Goal: Information Seeking & Learning: Learn about a topic

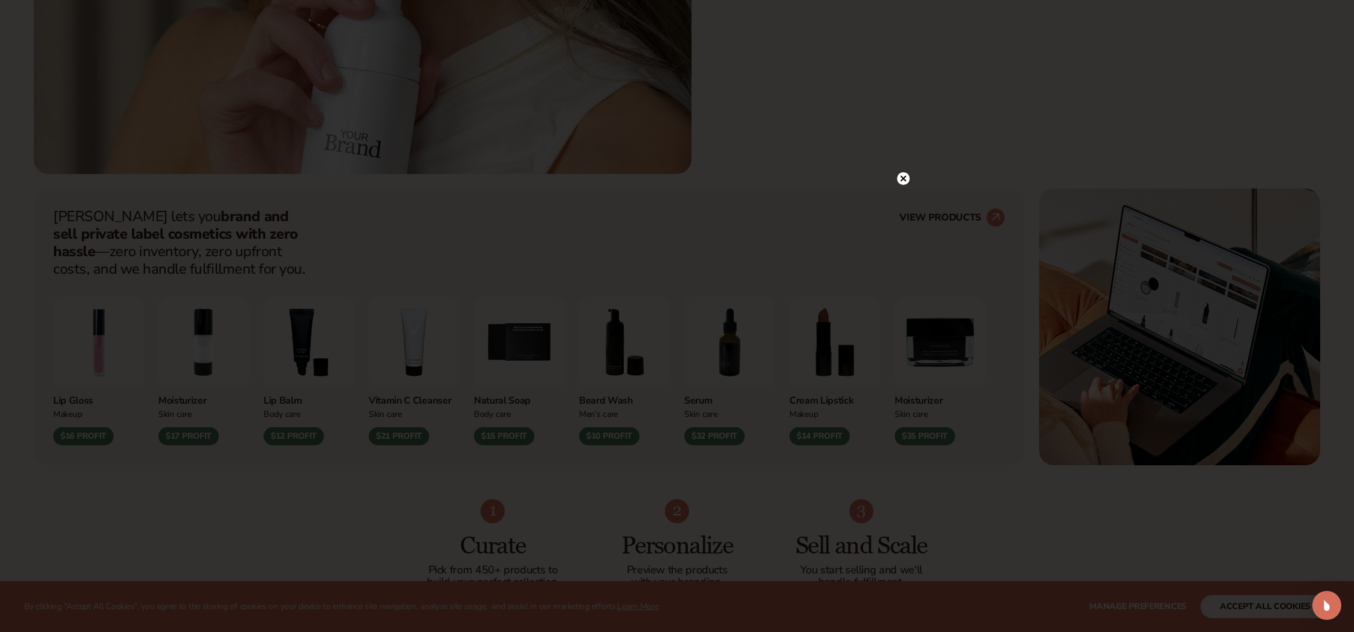
scroll to position [557, 0]
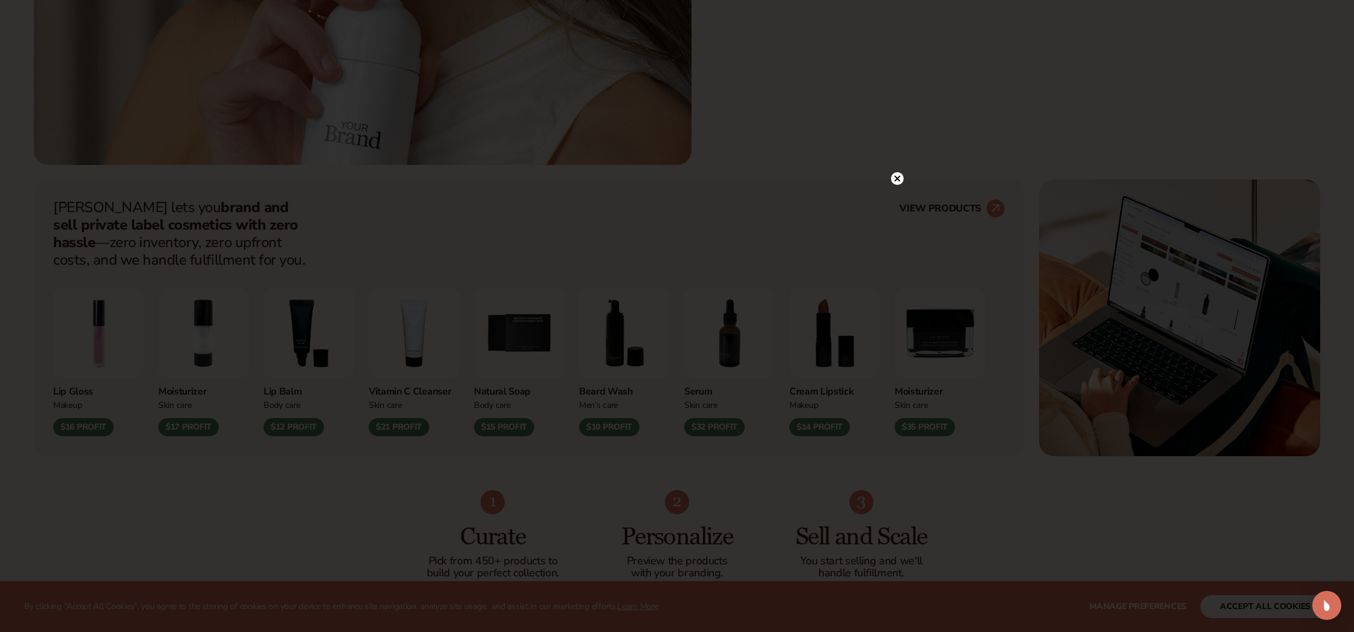
click at [897, 180] on icon at bounding box center [898, 178] width 6 height 6
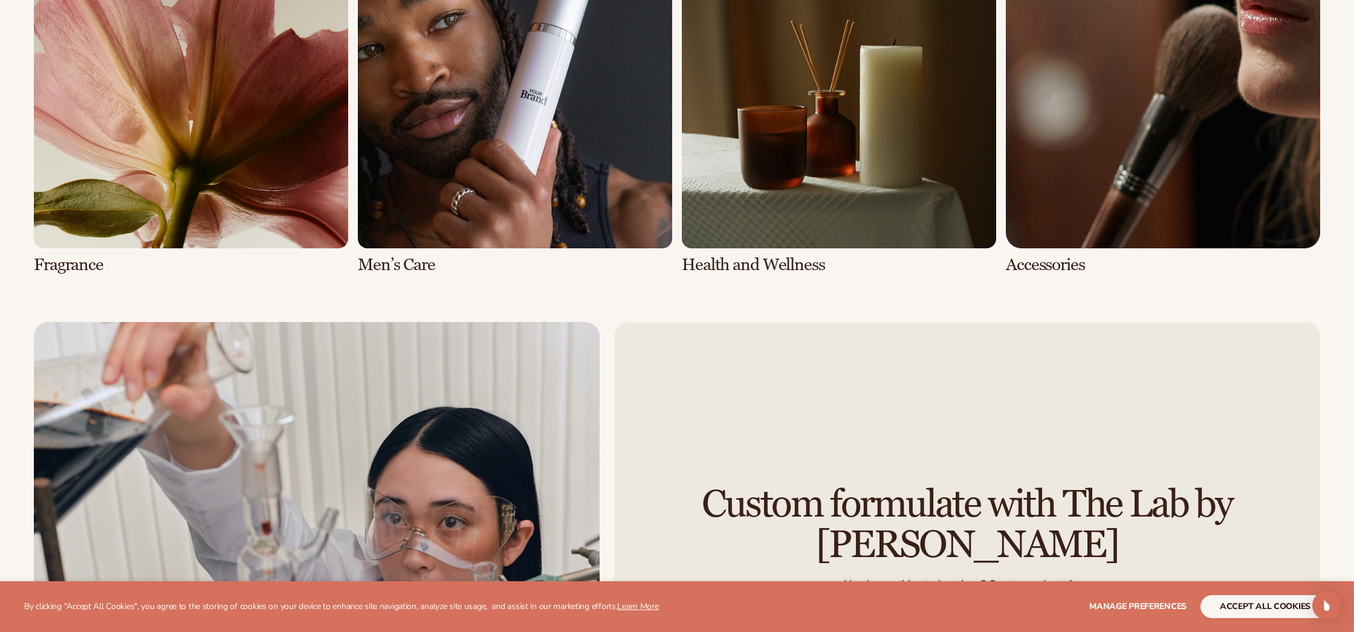
scroll to position [3364, 0]
click at [1158, 112] on link "8 / 8" at bounding box center [1163, 103] width 314 height 340
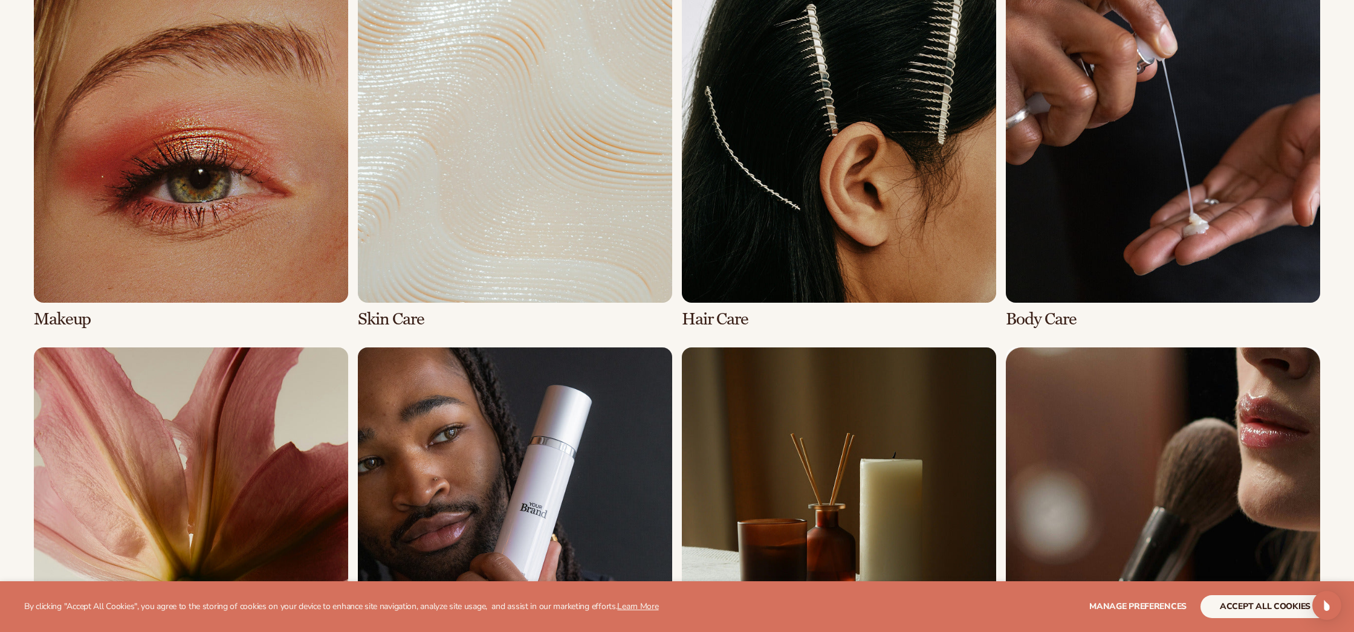
scroll to position [922, 0]
click at [411, 252] on link "2 / 8" at bounding box center [515, 158] width 314 height 340
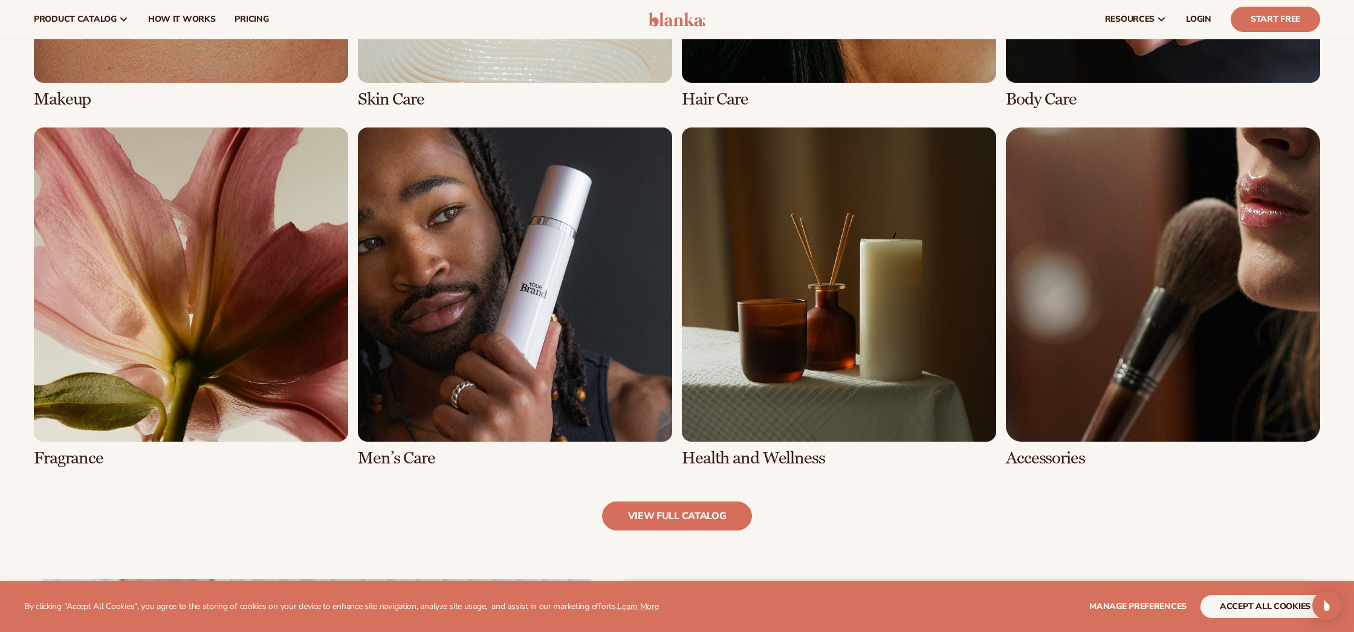
scroll to position [1139, 0]
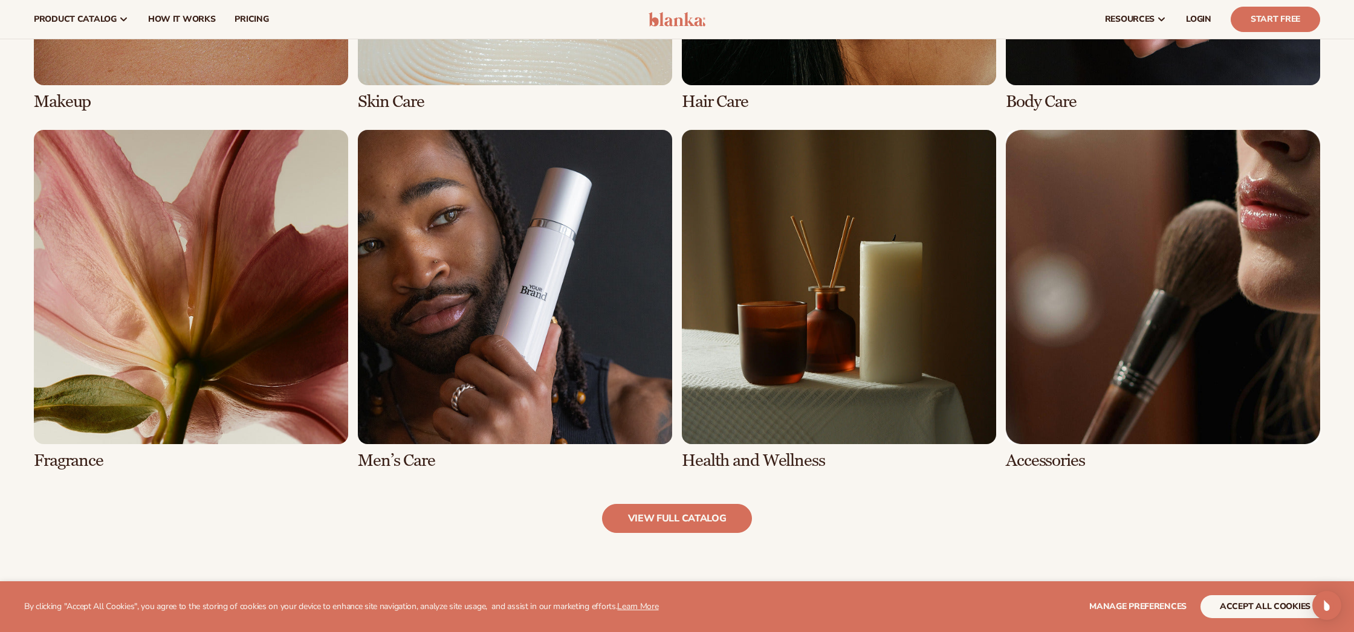
click at [1100, 276] on link "8 / 8" at bounding box center [1163, 300] width 314 height 340
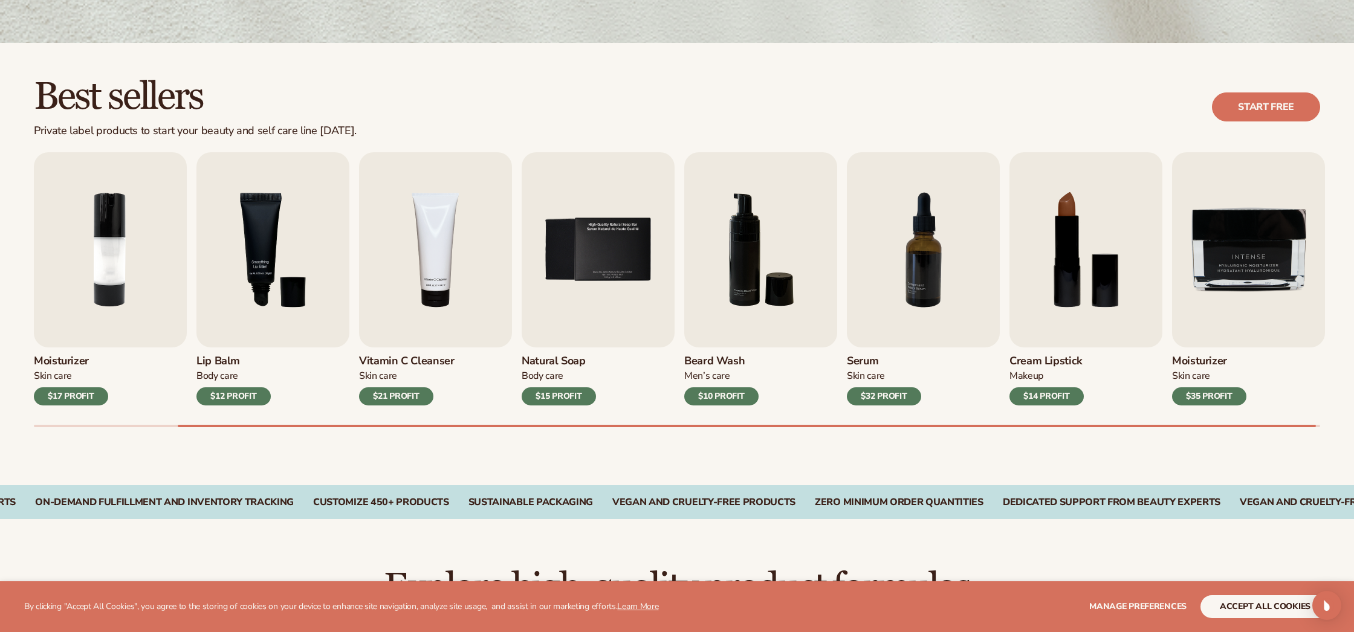
scroll to position [274, 0]
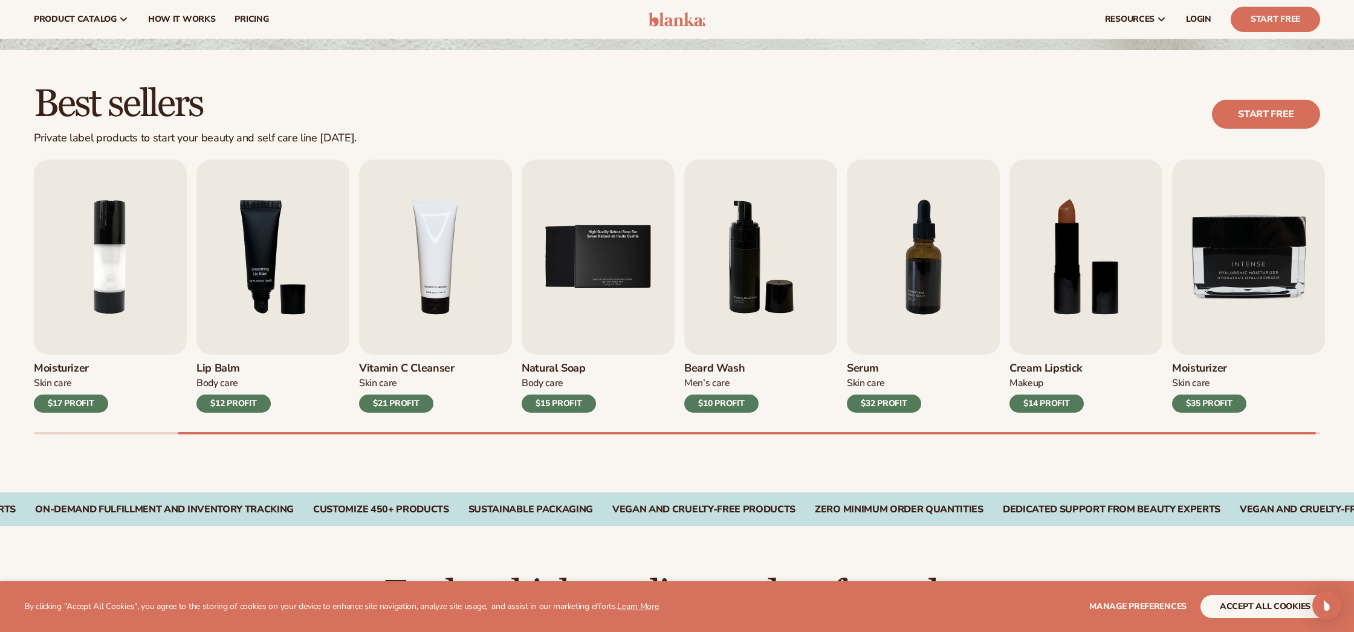
click at [1273, 605] on button "accept all cookies" at bounding box center [1265, 607] width 129 height 23
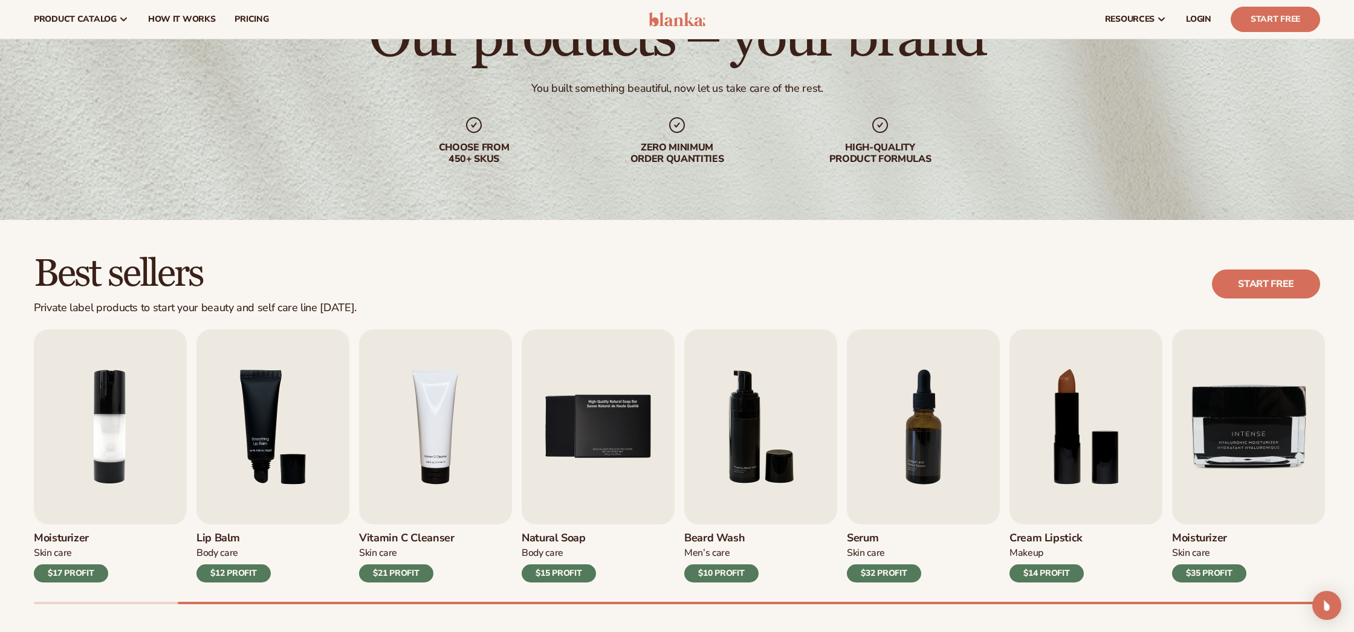
scroll to position [86, 0]
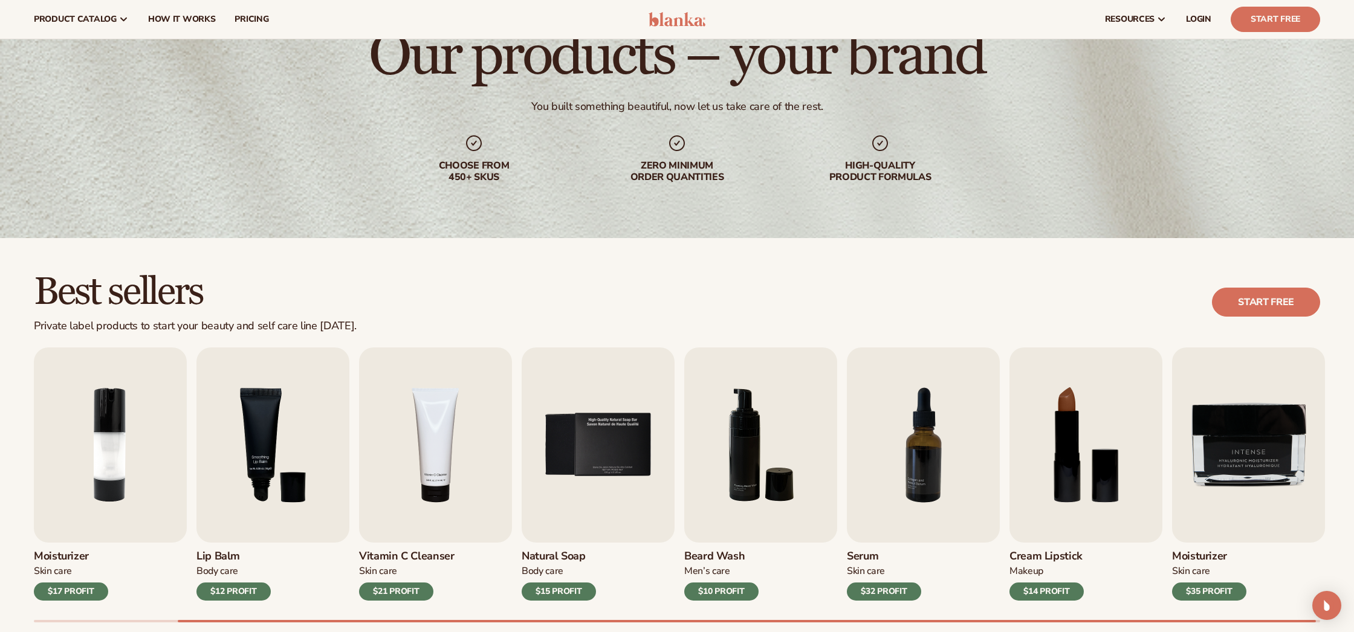
scroll to position [1139, 0]
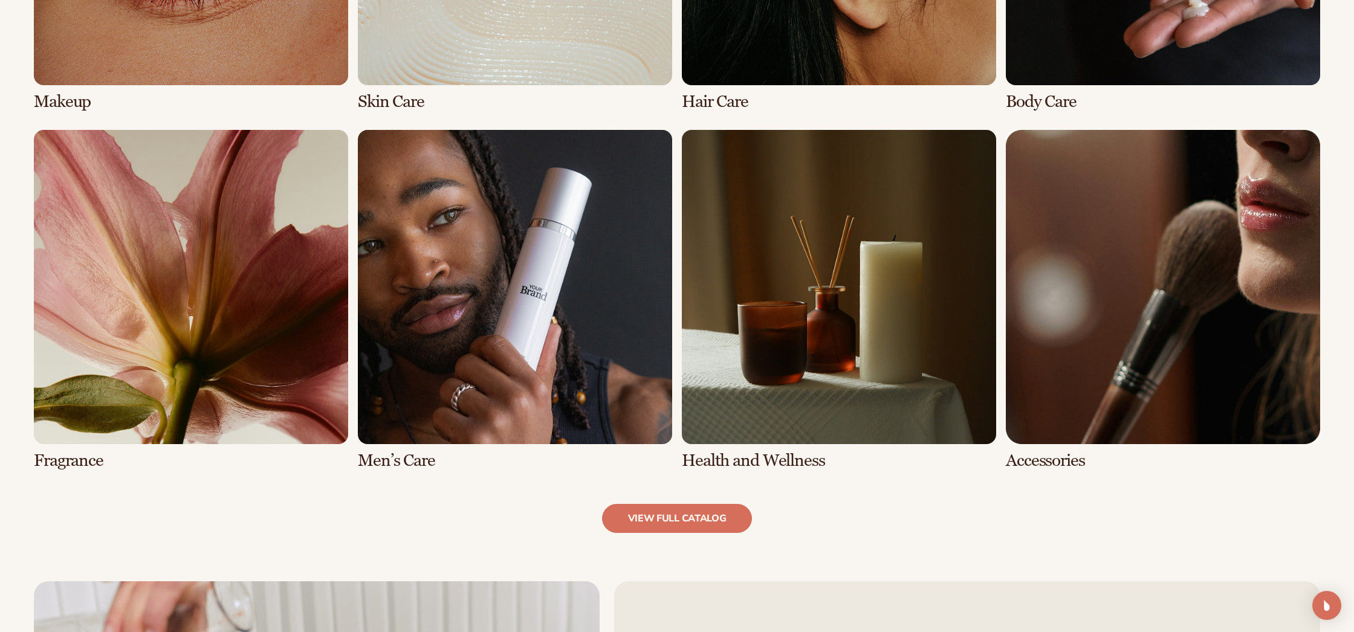
click at [1166, 245] on link "8 / 8" at bounding box center [1163, 300] width 314 height 340
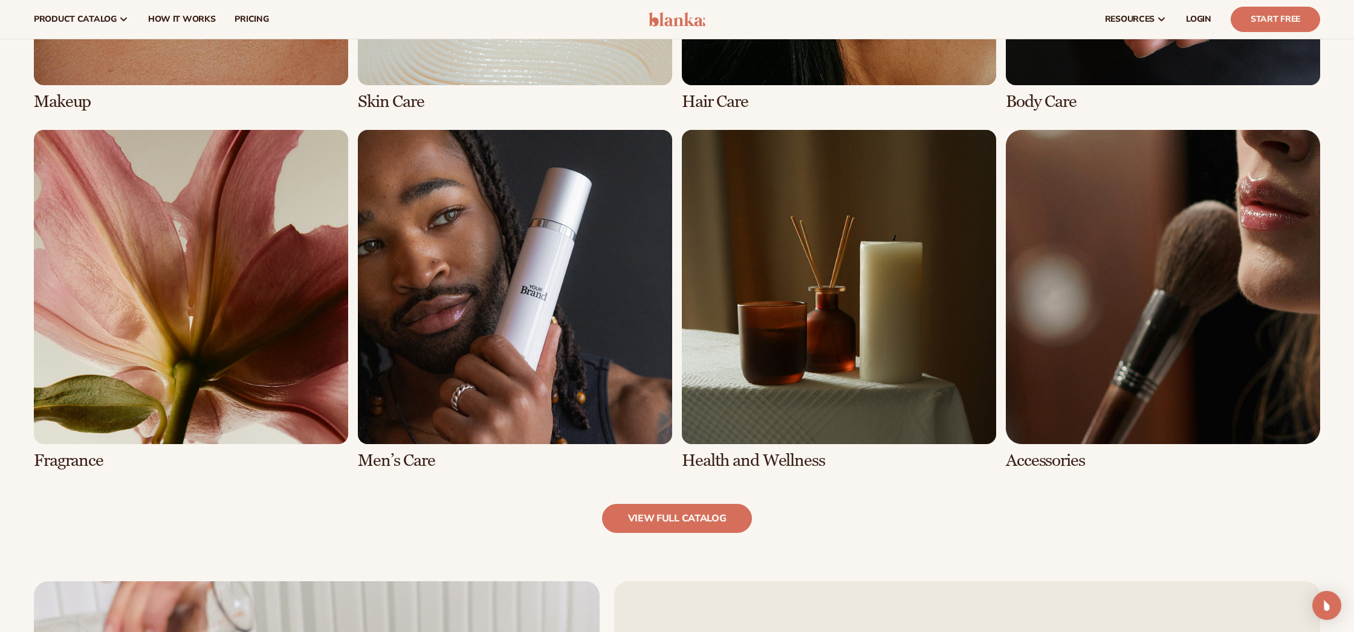
scroll to position [1, 0]
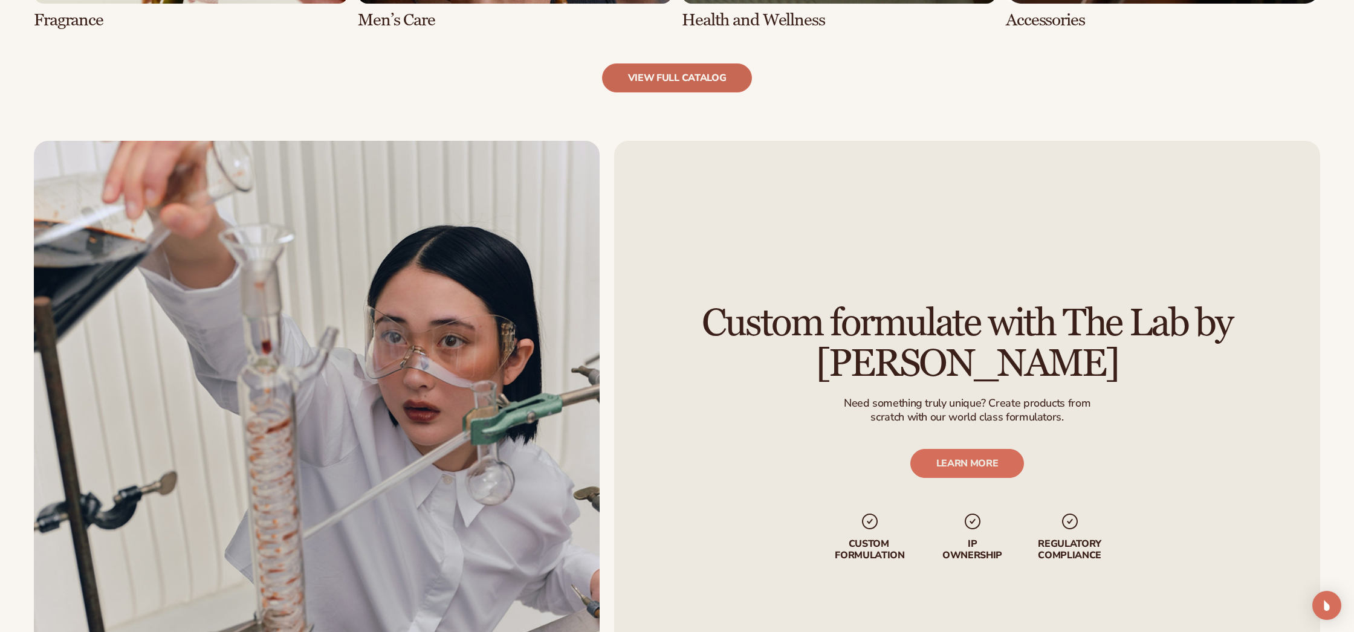
scroll to position [1580, 1]
click at [703, 82] on link "view full catalog" at bounding box center [677, 77] width 151 height 29
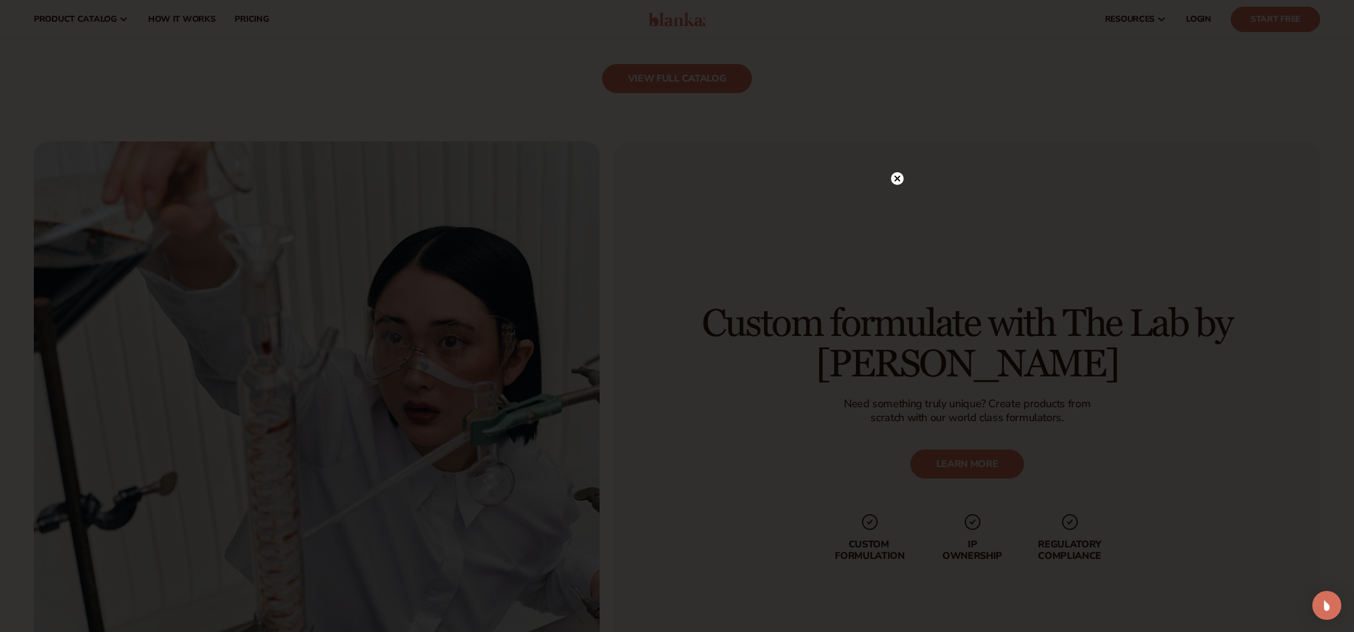
scroll to position [1579, 1]
click at [900, 178] on circle at bounding box center [897, 178] width 13 height 13
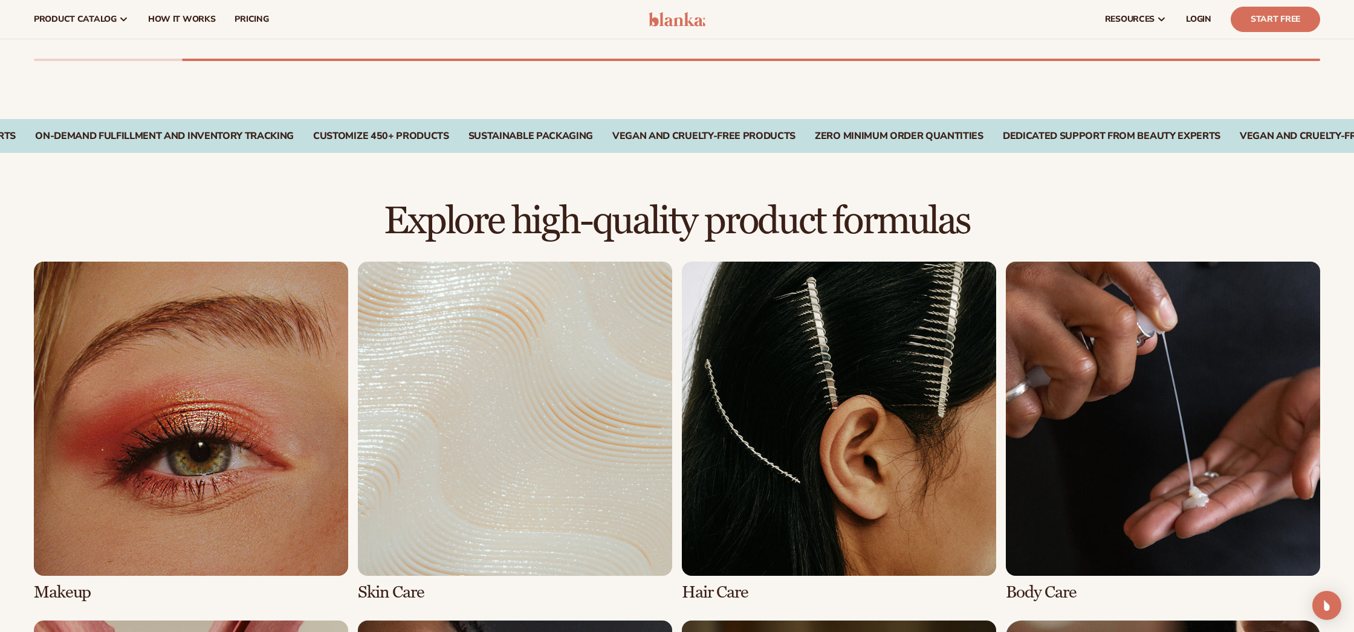
scroll to position [516, 0]
